Goal: Information Seeking & Learning: Understand process/instructions

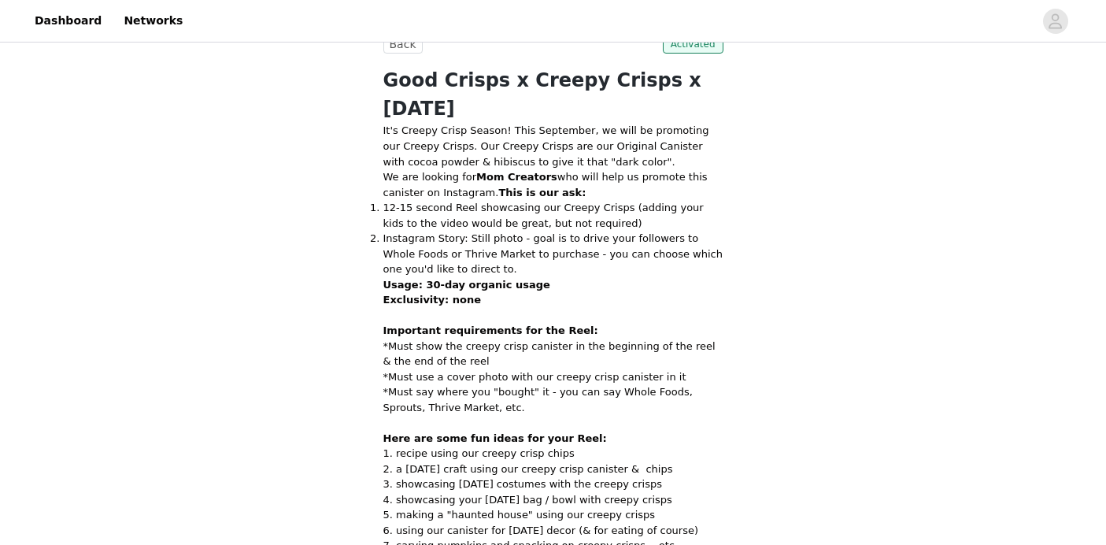
scroll to position [449, 0]
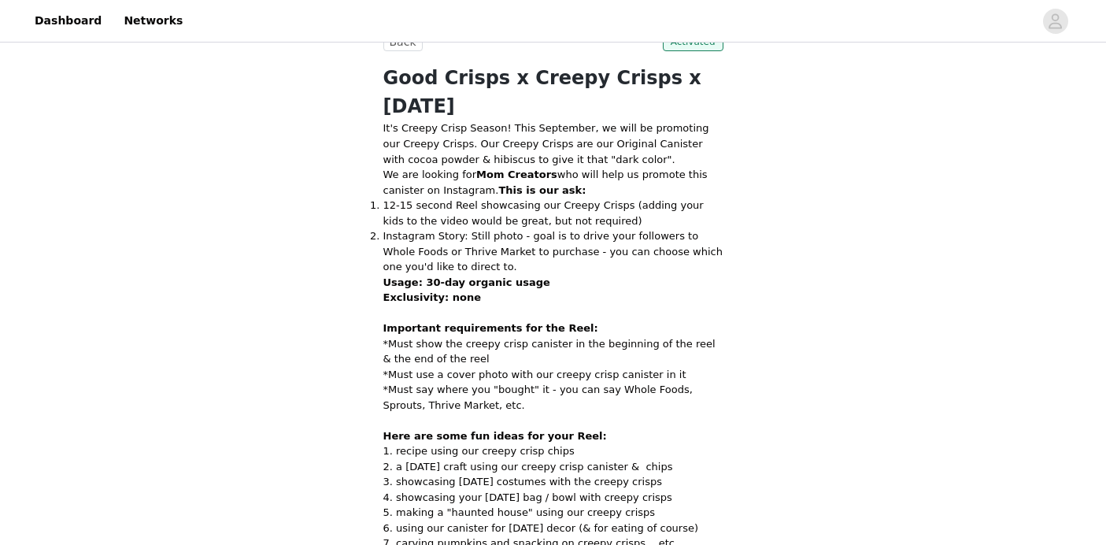
drag, startPoint x: 648, startPoint y: 363, endPoint x: 527, endPoint y: 364, distance: 120.4
copy span "#goodcrispcreepycrisp"
